Goal: Transaction & Acquisition: Download file/media

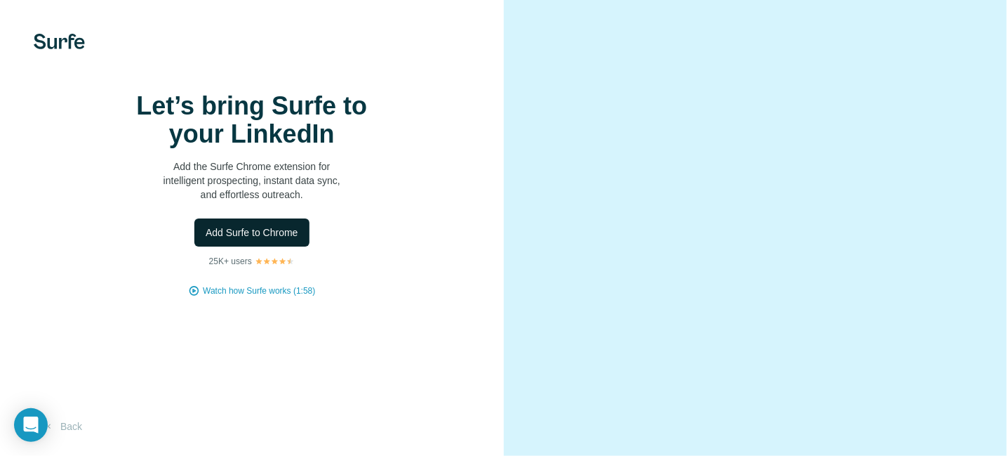
click at [271, 239] on span "Add Surfe to Chrome" at bounding box center [252, 232] width 93 height 14
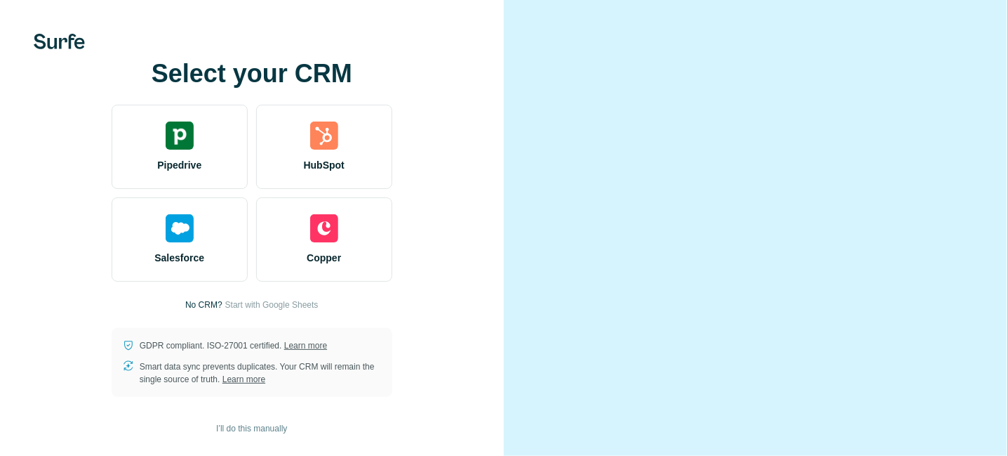
drag, startPoint x: 0, startPoint y: 0, endPoint x: 451, endPoint y: 61, distance: 455.4
click at [451, 61] on div "Select your CRM Pipedrive HubSpot Salesforce Copper No CRM? Start with Google S…" at bounding box center [252, 228] width 504 height 456
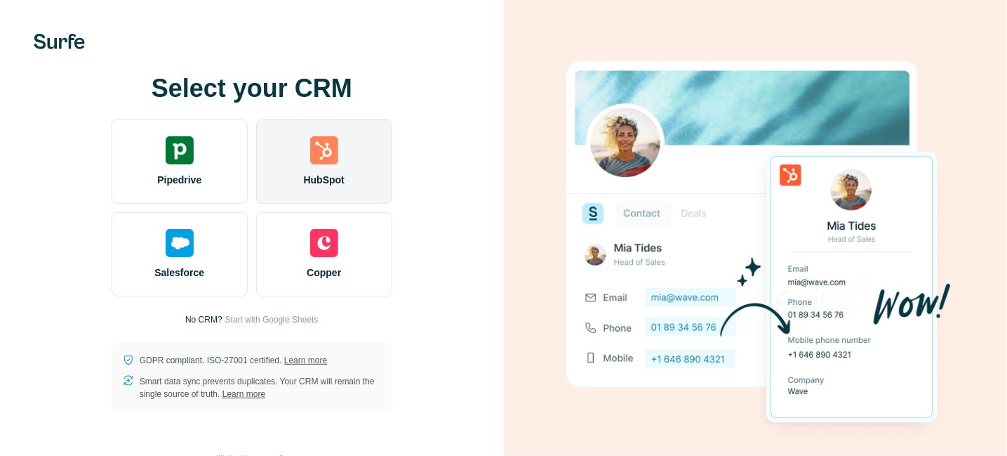
click at [324, 161] on div "HubSpot" at bounding box center [324, 161] width 136 height 84
